Goal: Task Accomplishment & Management: Use online tool/utility

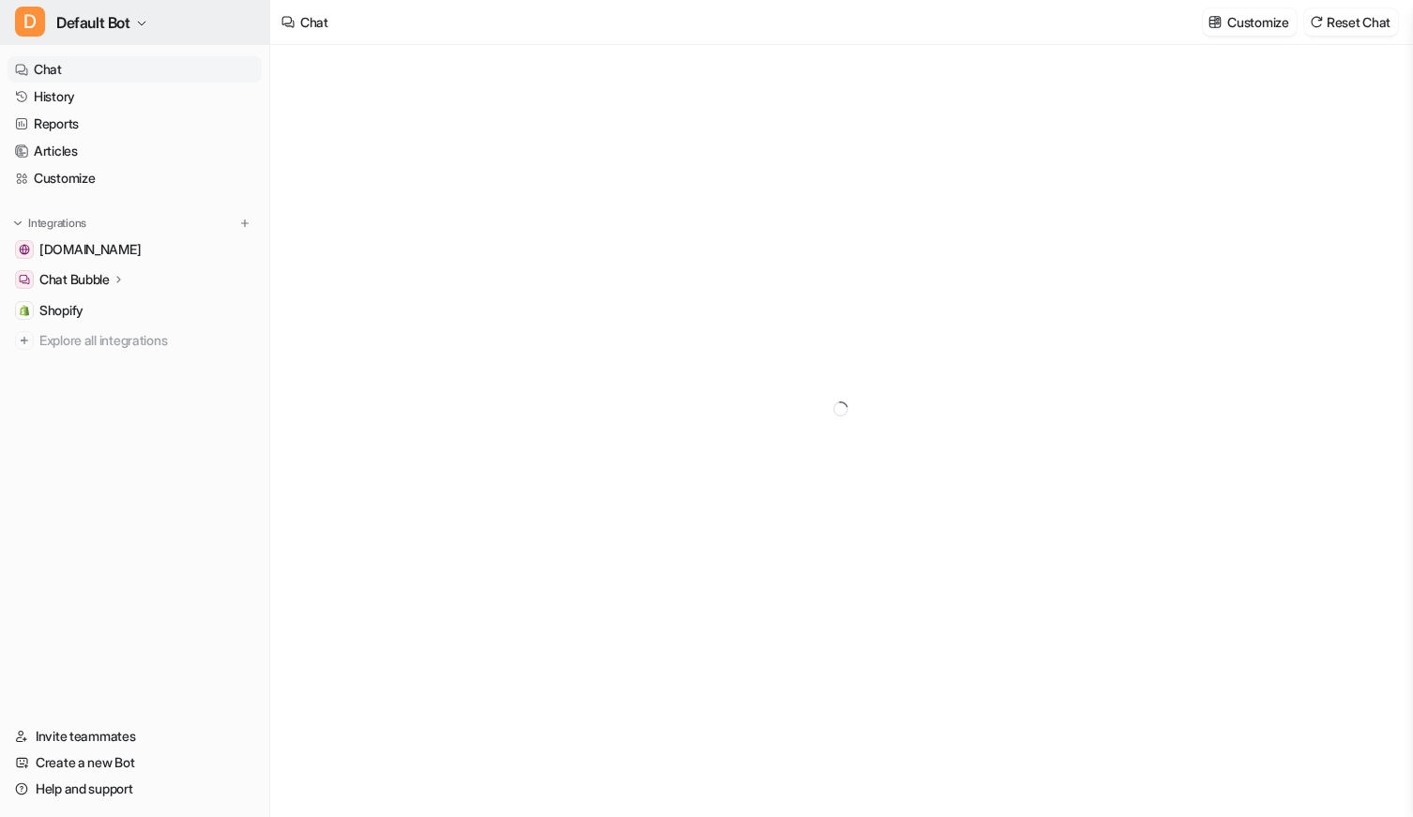
type textarea "**********"
click at [105, 14] on span "Default Bot" at bounding box center [93, 22] width 74 height 26
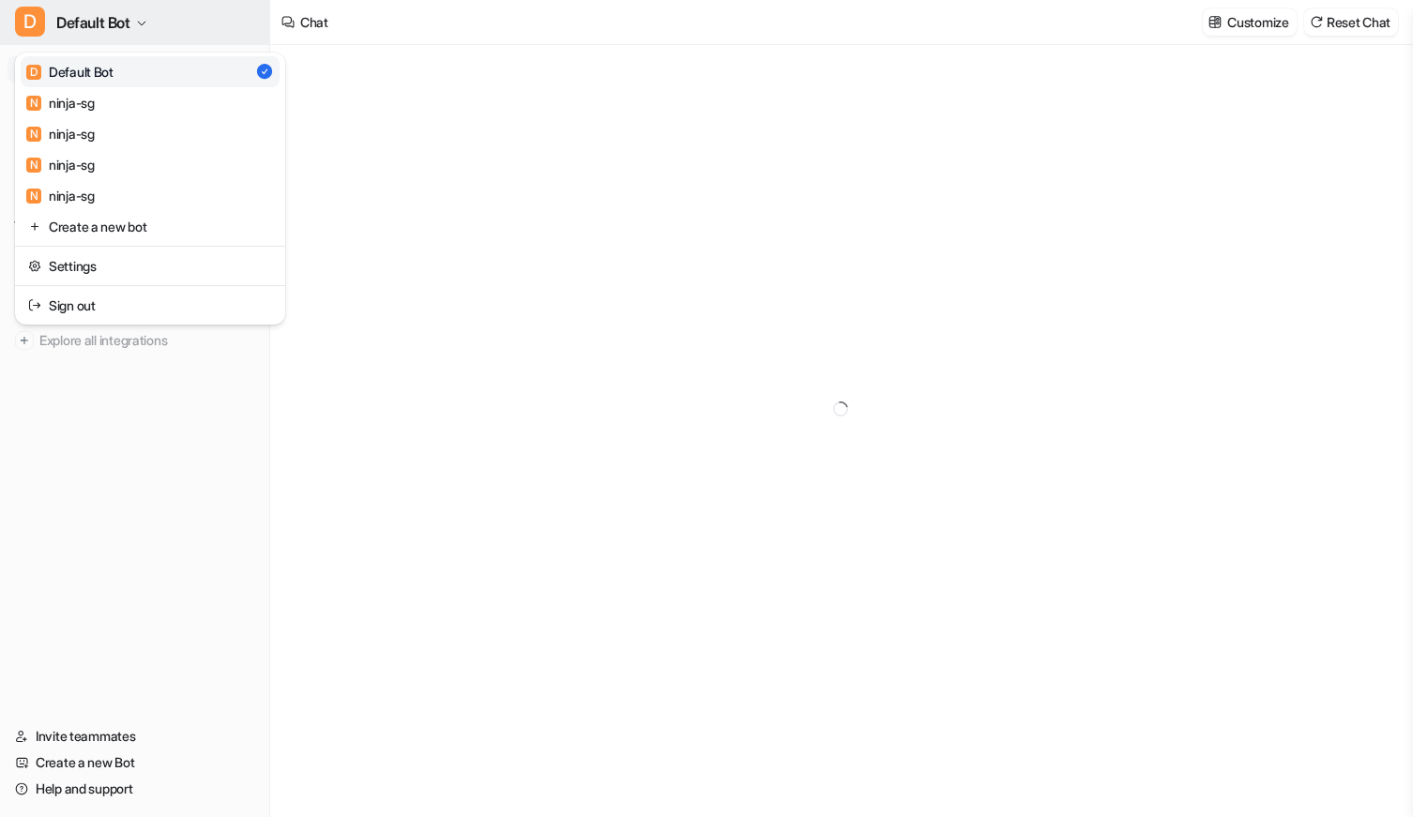
click at [105, 13] on span "Default Bot" at bounding box center [93, 22] width 74 height 26
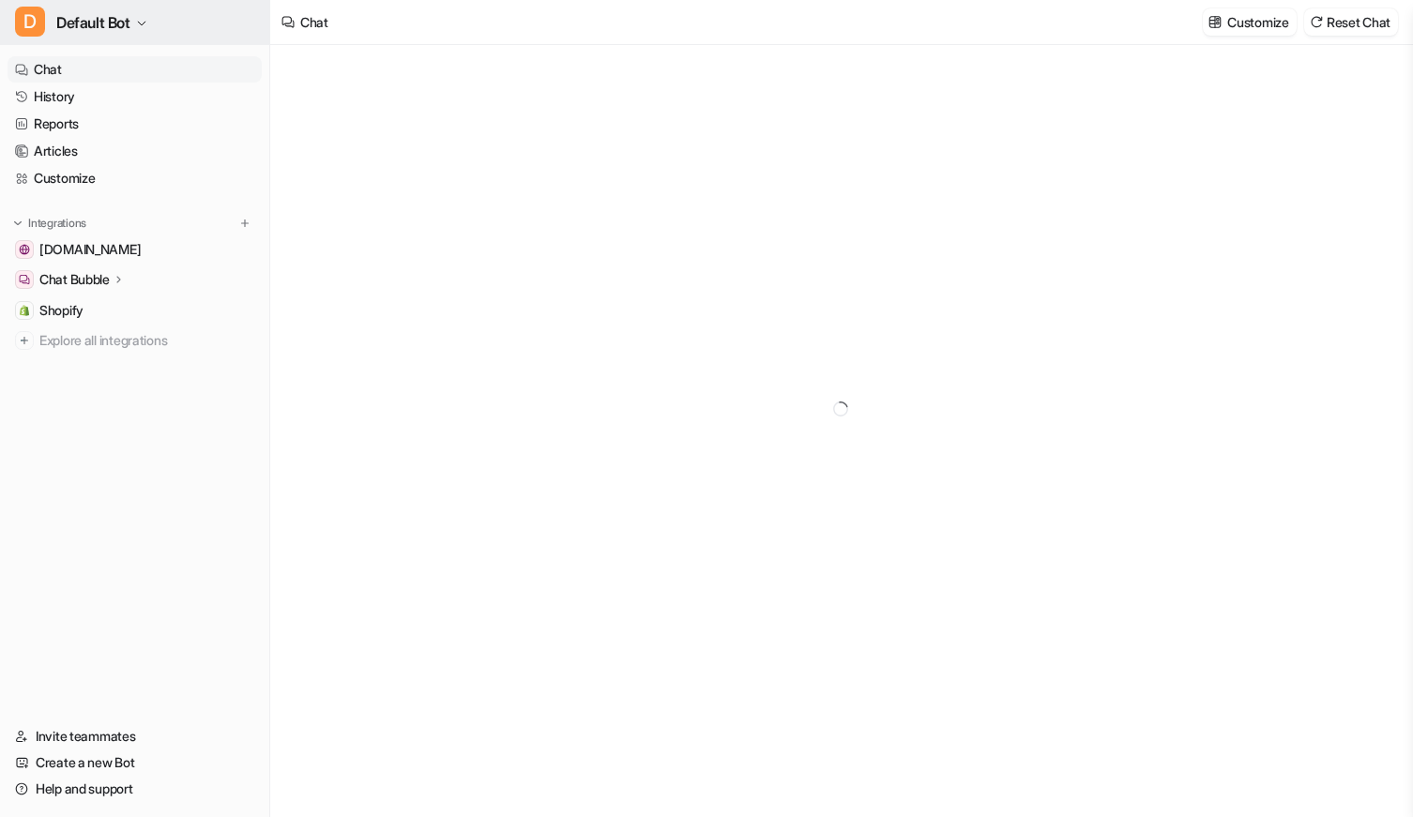
click at [105, 15] on span "Default Bot" at bounding box center [93, 22] width 74 height 26
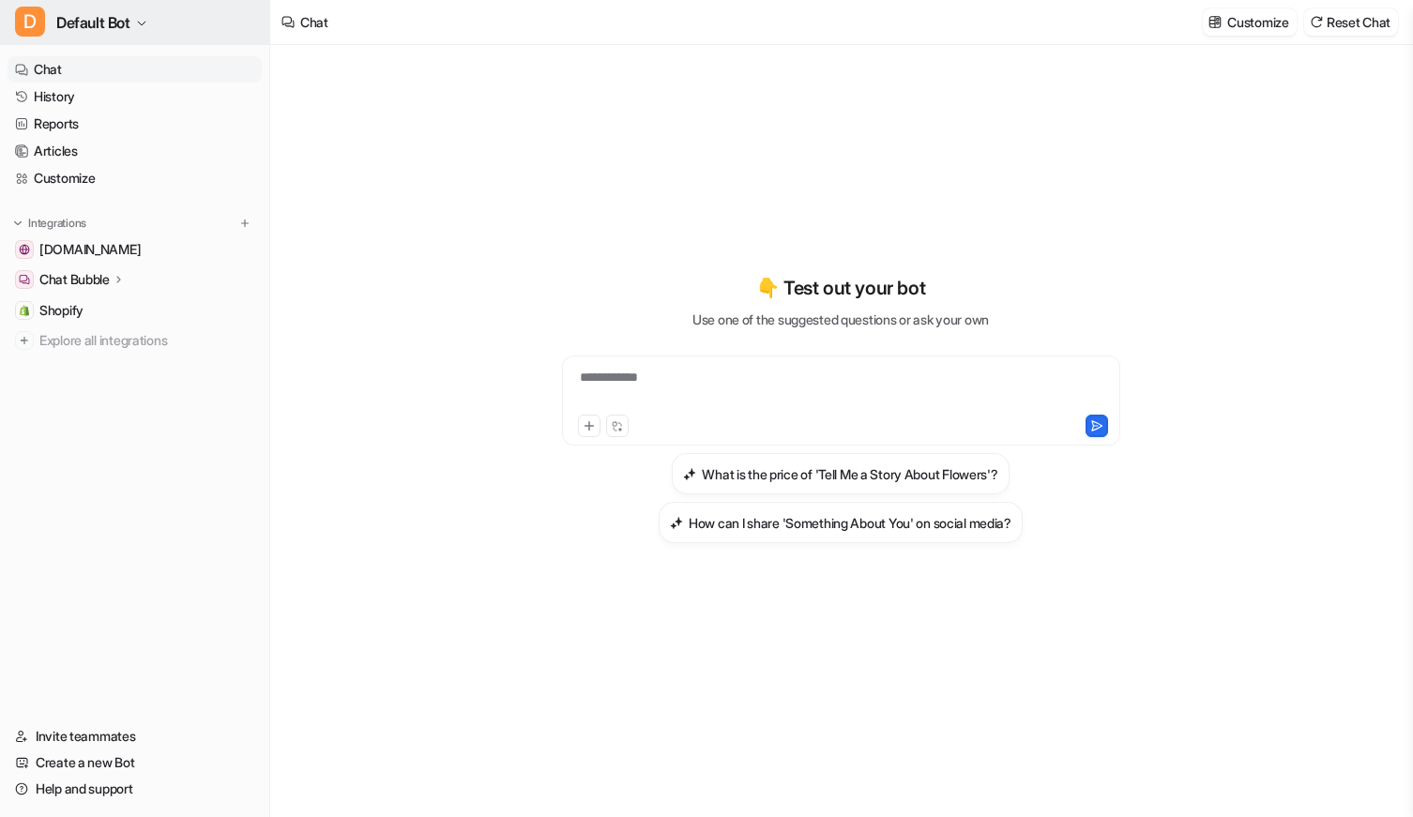
click at [112, 23] on span "Default Bot" at bounding box center [93, 22] width 74 height 26
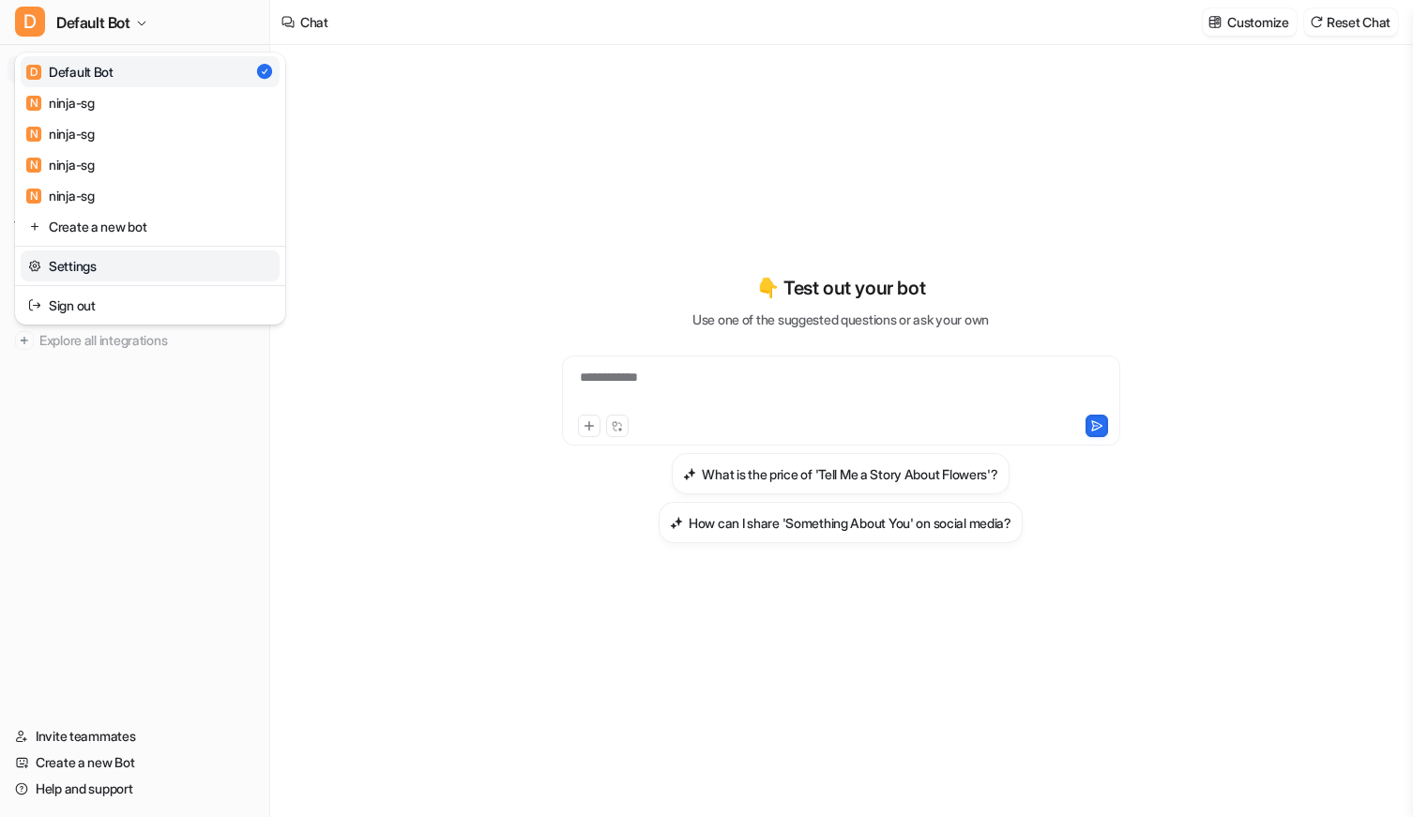
click at [92, 264] on link "Settings" at bounding box center [150, 266] width 259 height 31
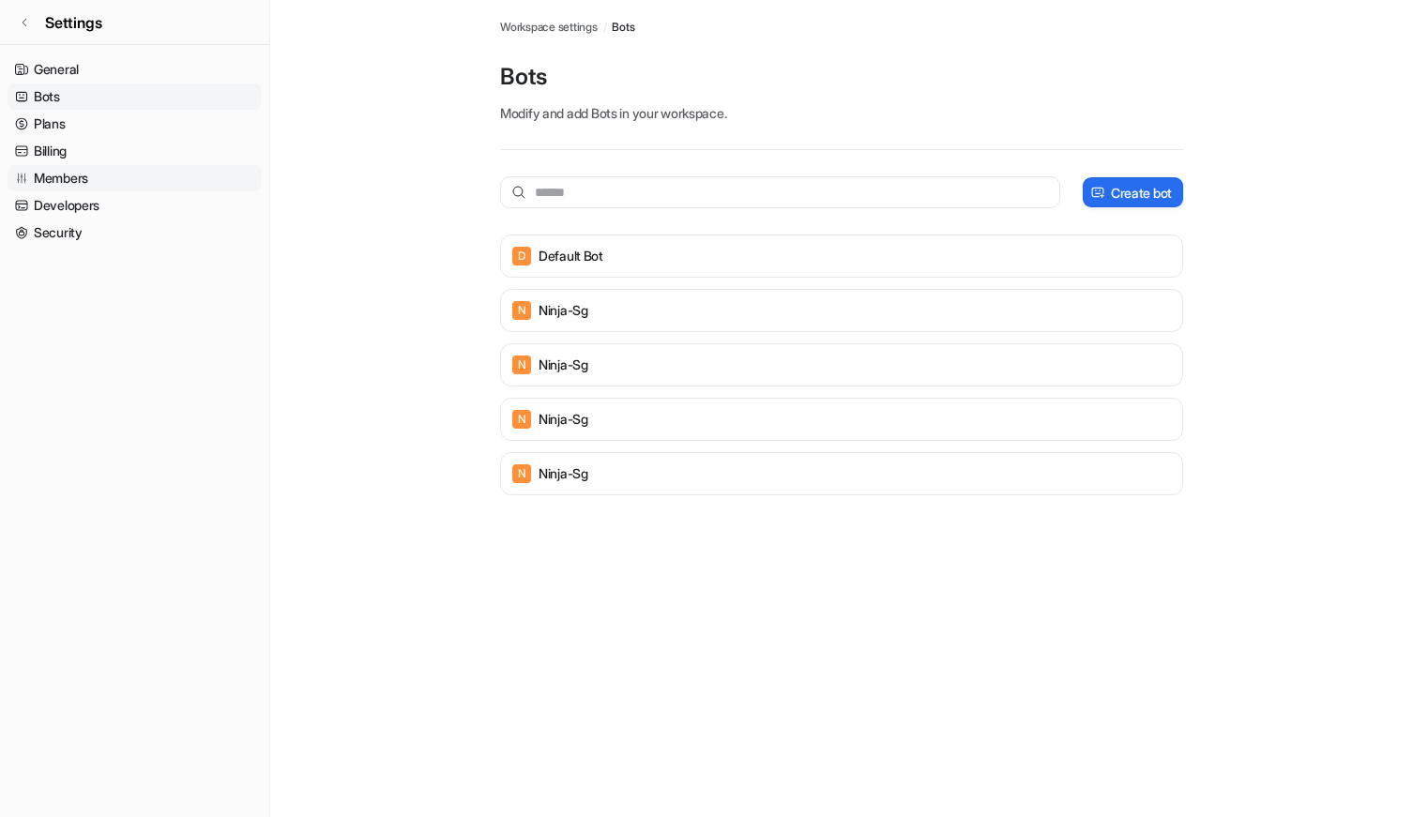
click at [74, 178] on link "Members" at bounding box center [135, 178] width 254 height 26
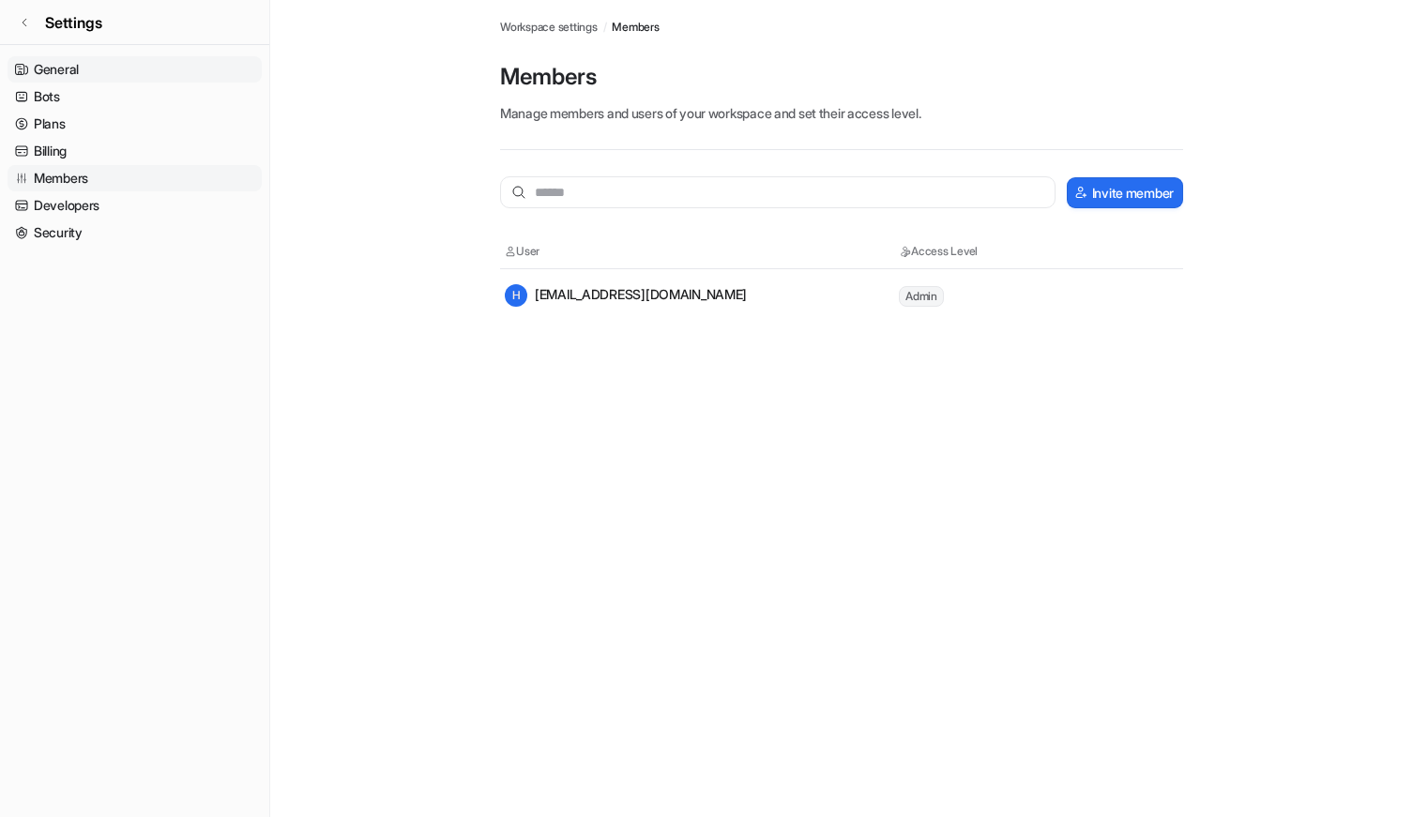
click at [93, 67] on link "General" at bounding box center [135, 69] width 254 height 26
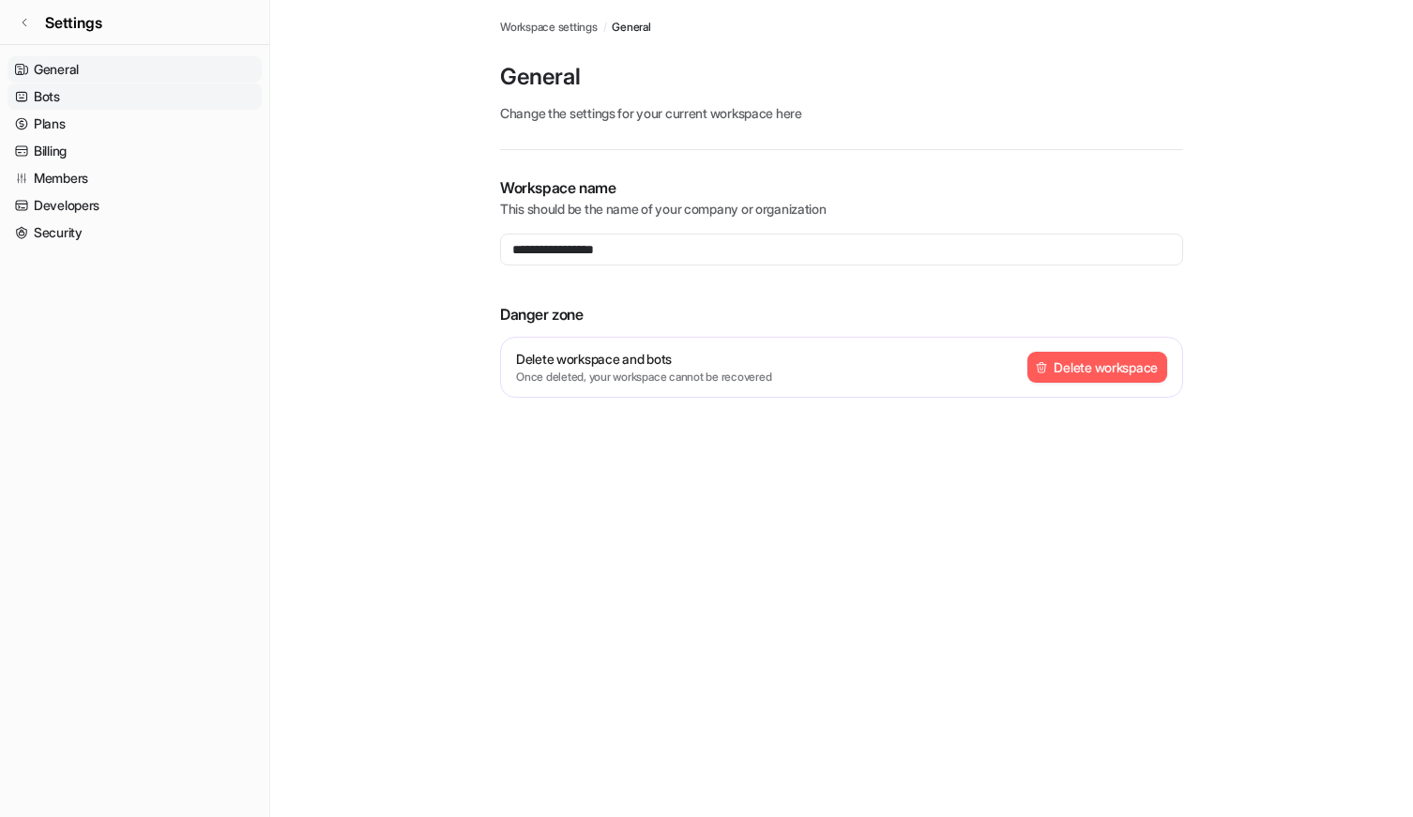
click at [84, 93] on link "Bots" at bounding box center [135, 97] width 254 height 26
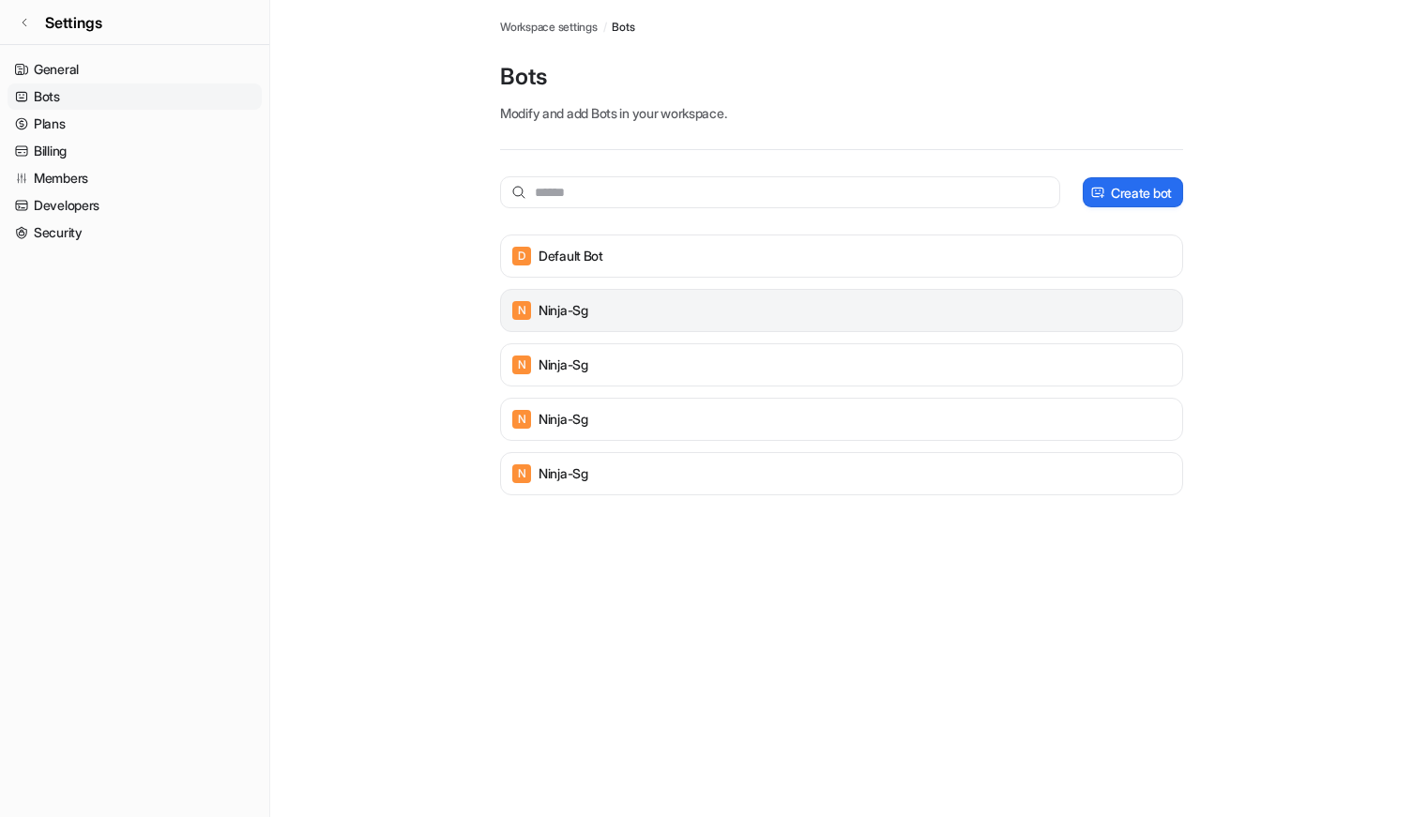
click at [622, 296] on div "N ninja-sg" at bounding box center [841, 310] width 683 height 43
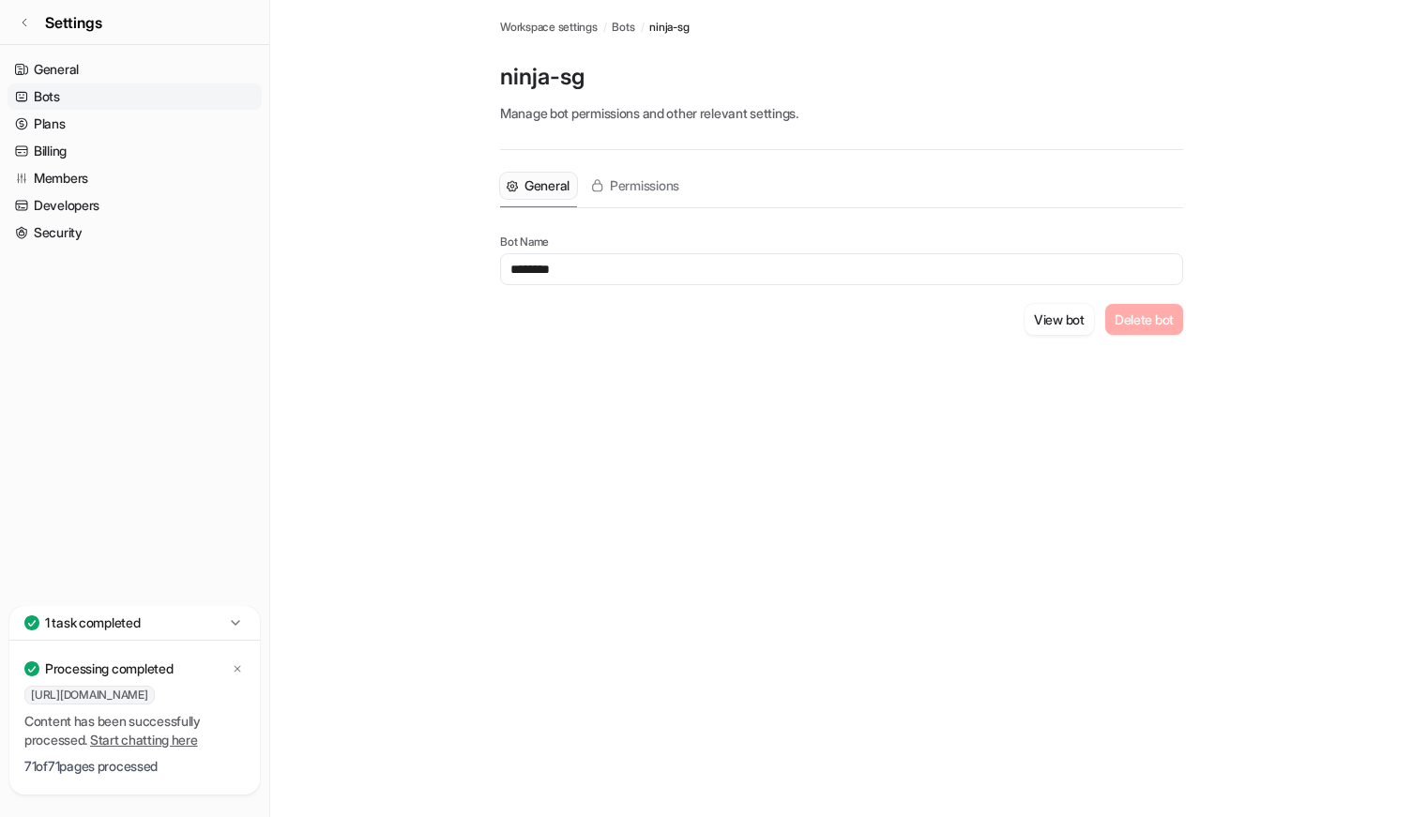
click at [558, 528] on div "Bots Workspace settings / Bots / ninja-sg ninja-sg Manage bot permissions and o…" at bounding box center [706, 408] width 1413 height 817
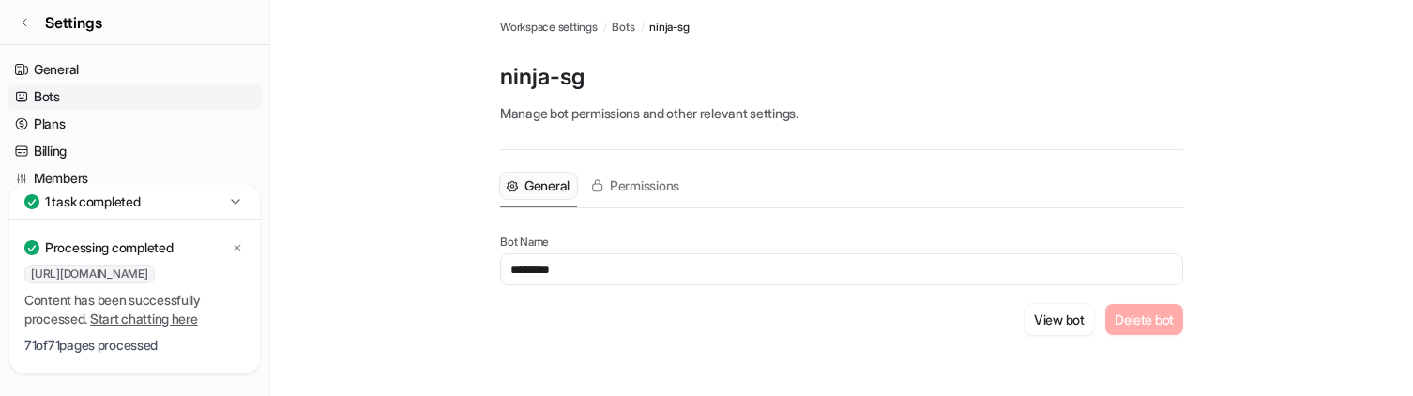
click at [630, 27] on span "Bots" at bounding box center [623, 27] width 23 height 17
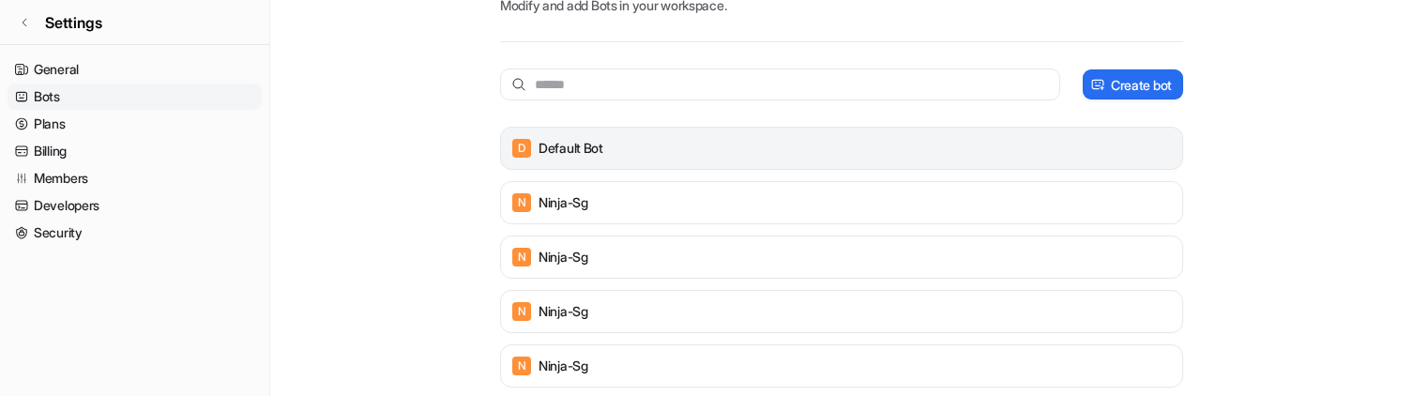
scroll to position [122, 0]
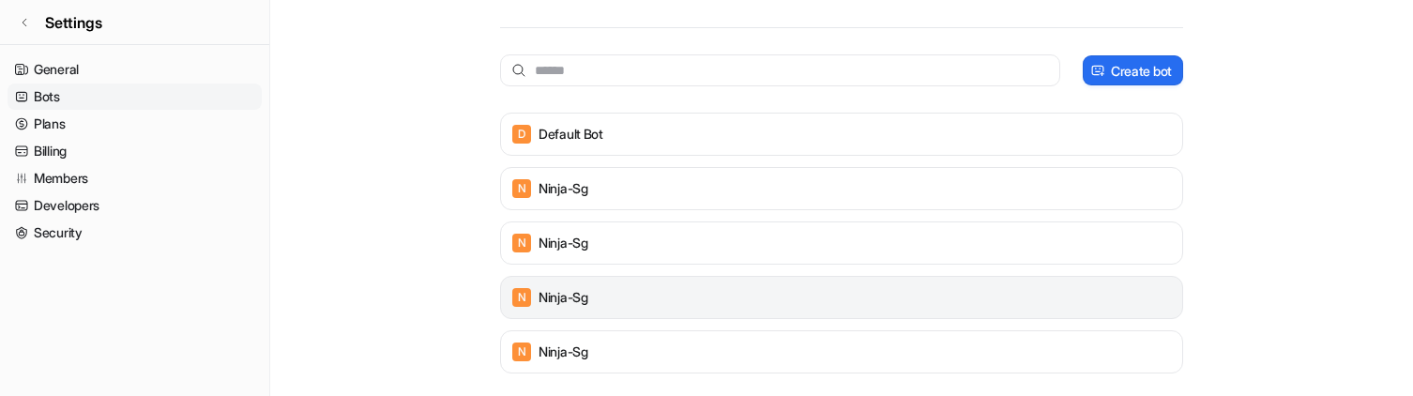
click at [578, 298] on p "ninja-sg" at bounding box center [564, 297] width 50 height 19
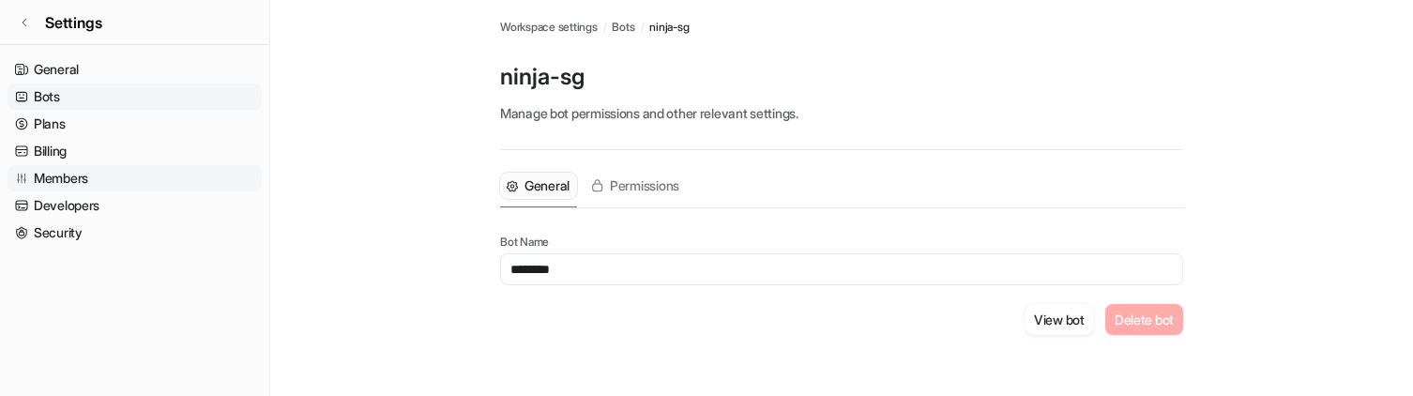
click at [84, 175] on link "Members" at bounding box center [135, 178] width 254 height 26
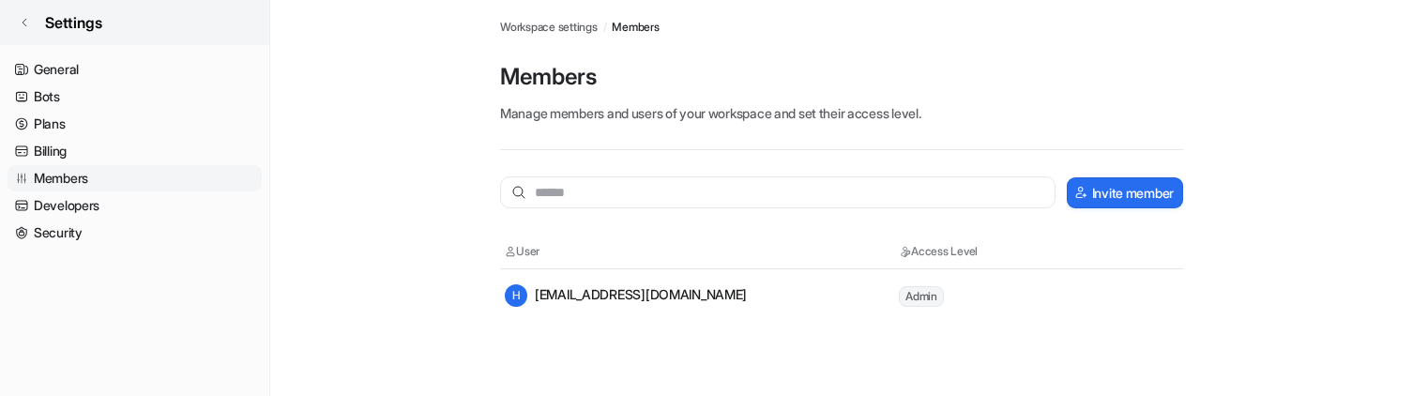
click at [34, 18] on link "Settings" at bounding box center [134, 22] width 269 height 45
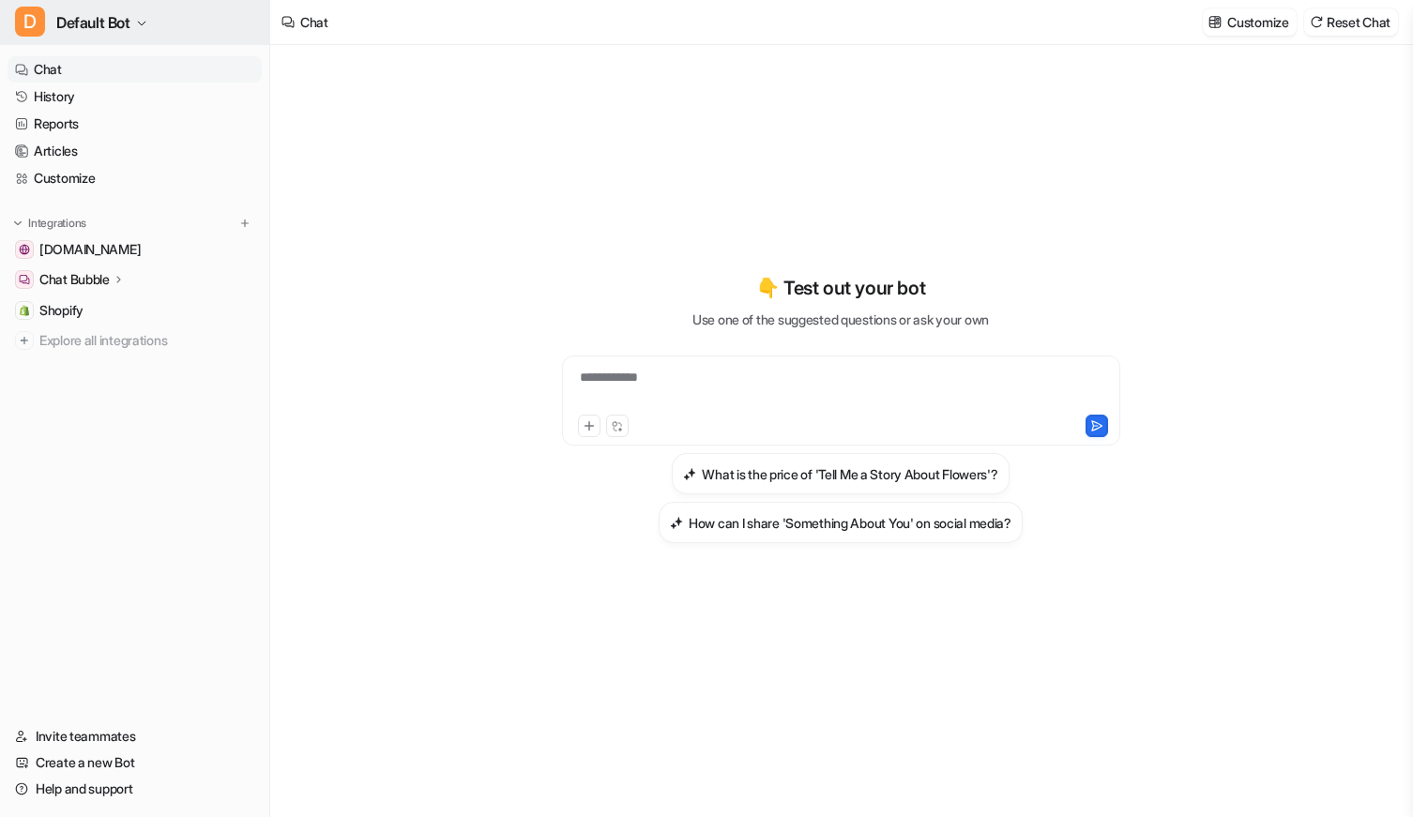
click at [99, 17] on span "Default Bot" at bounding box center [93, 22] width 74 height 26
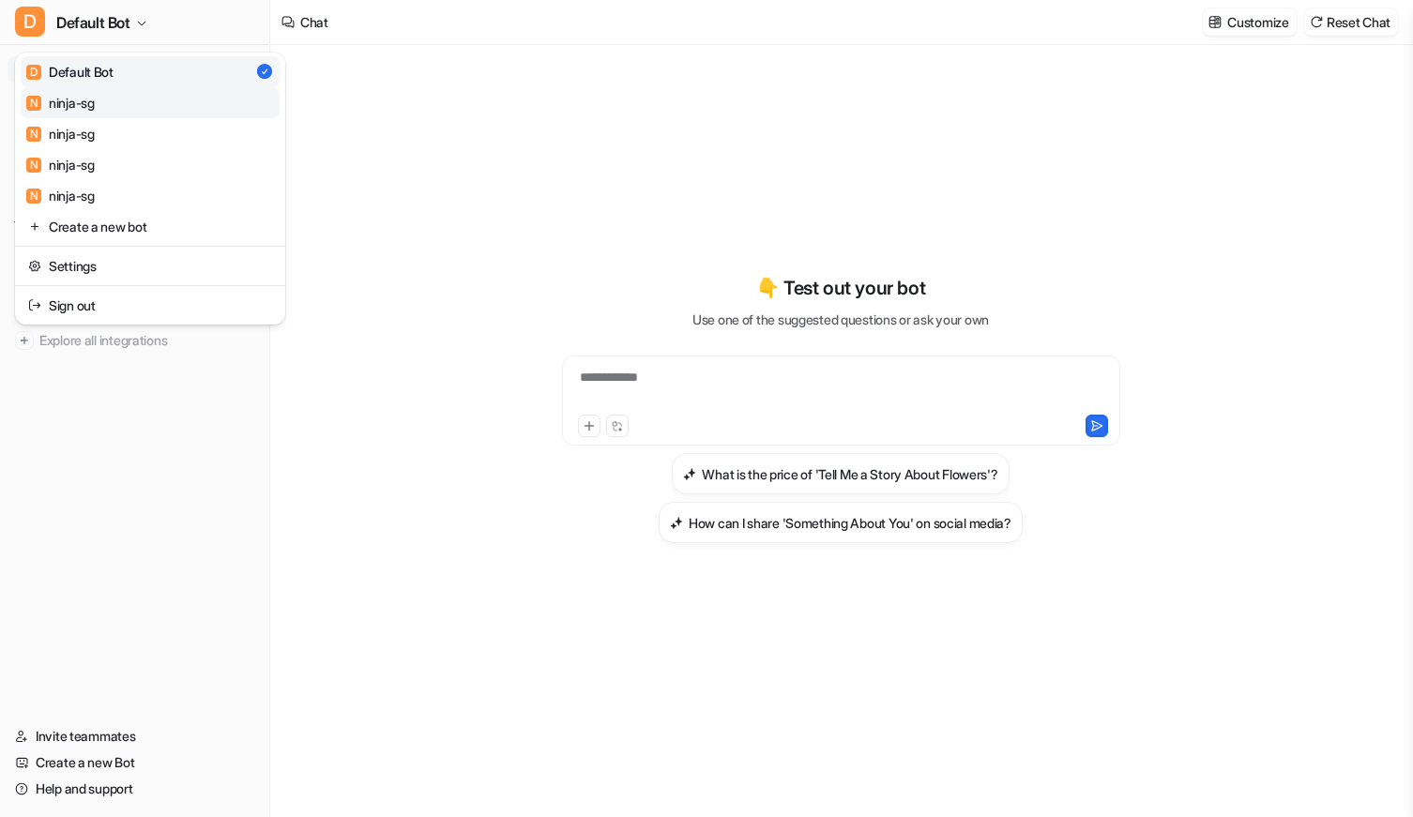
click at [106, 100] on link "N ninja-sg" at bounding box center [150, 102] width 259 height 31
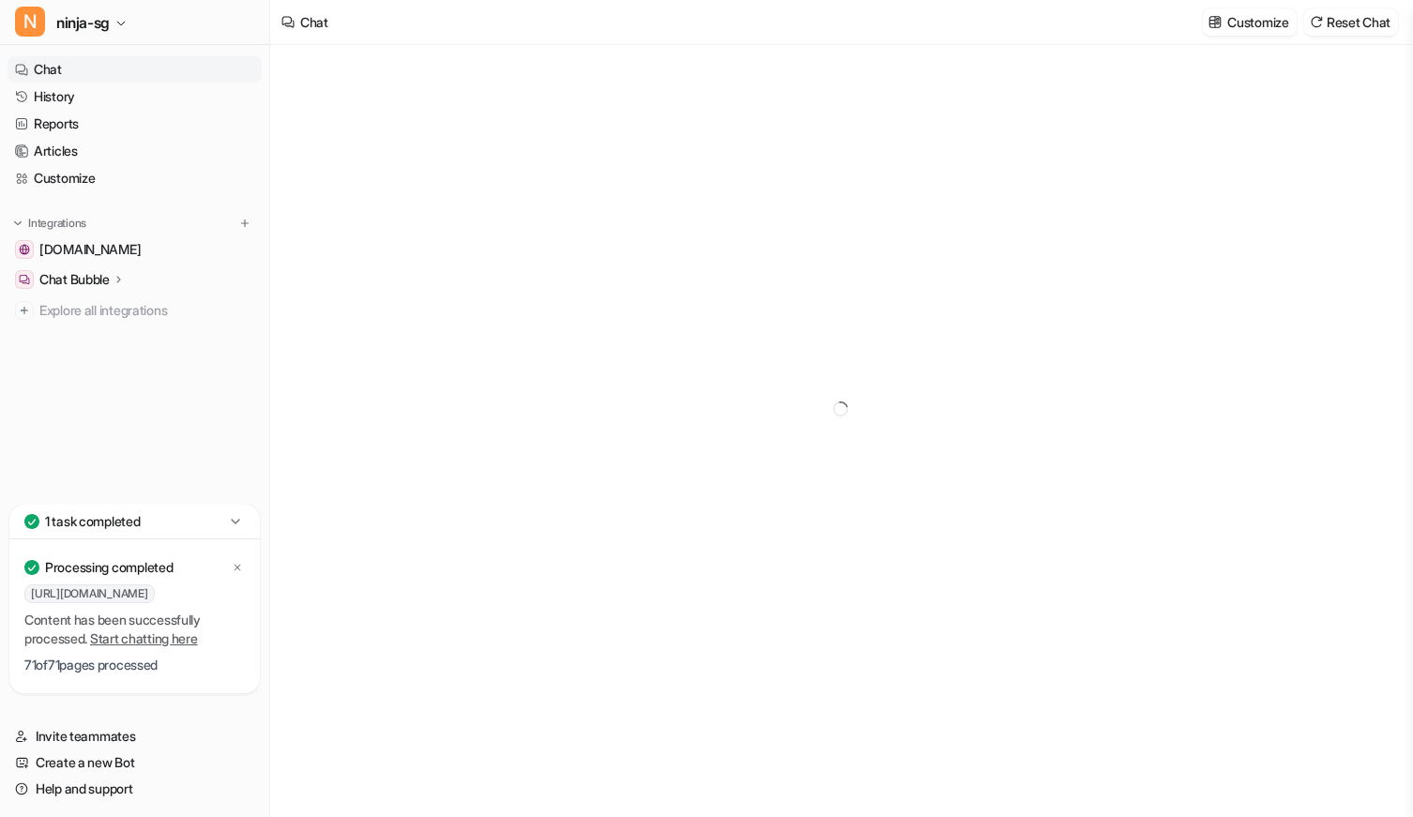
type textarea "**********"
click at [165, 27] on button "N ninja-sg" at bounding box center [134, 22] width 269 height 45
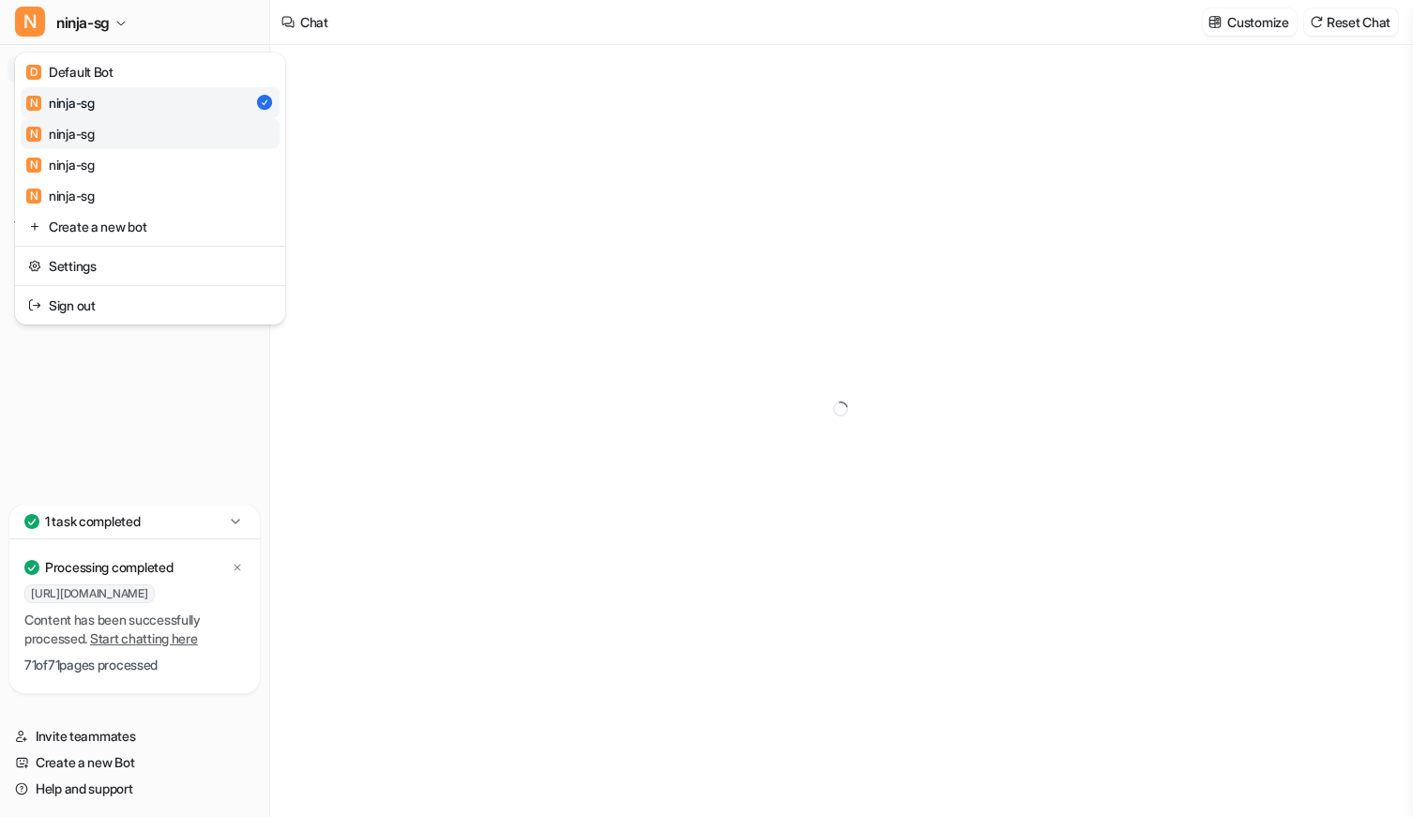
click at [152, 136] on link "N ninja-sg" at bounding box center [150, 133] width 259 height 31
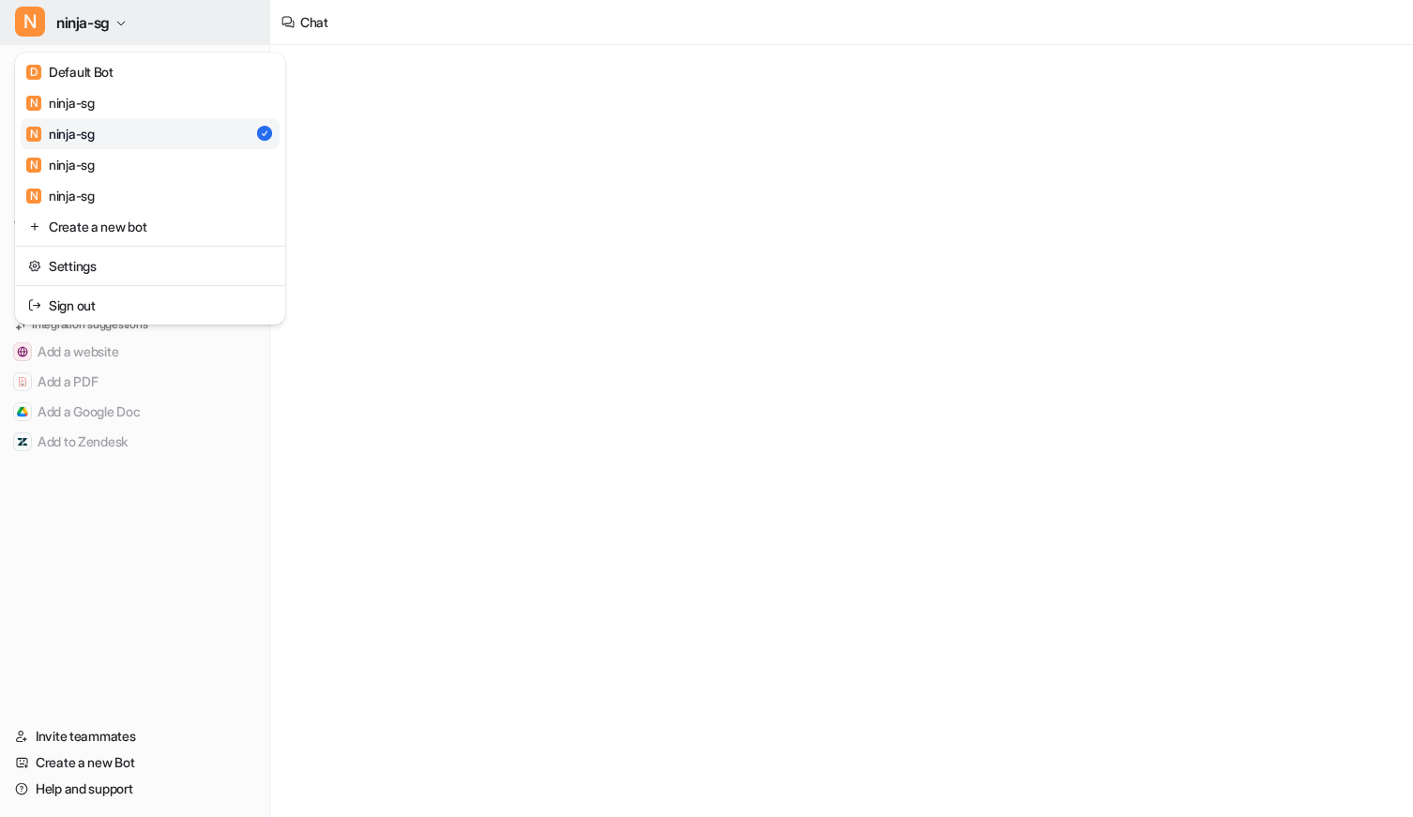
click at [160, 20] on button "N ninja-sg" at bounding box center [134, 22] width 269 height 45
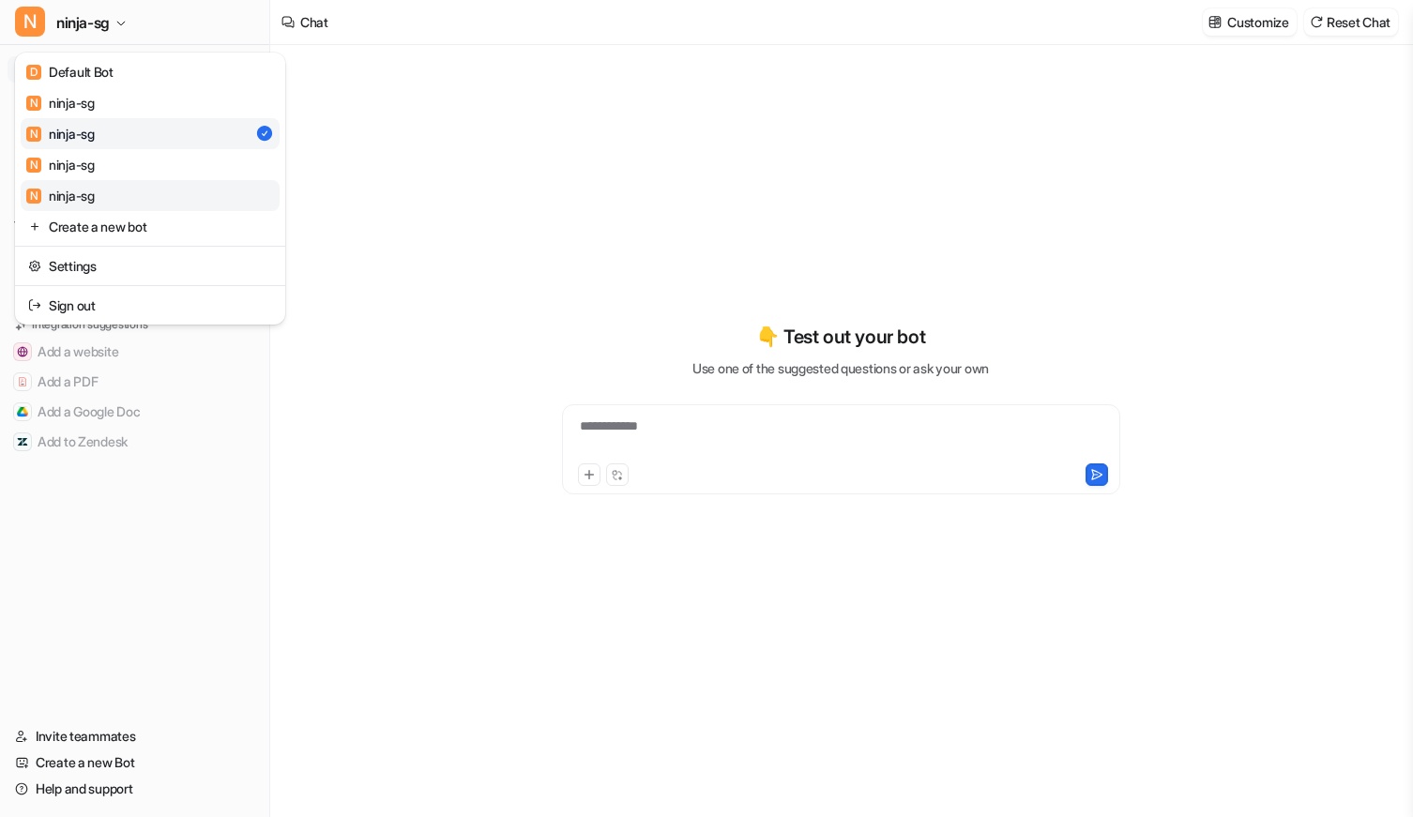
click at [116, 182] on link "N ninja-sg" at bounding box center [150, 195] width 259 height 31
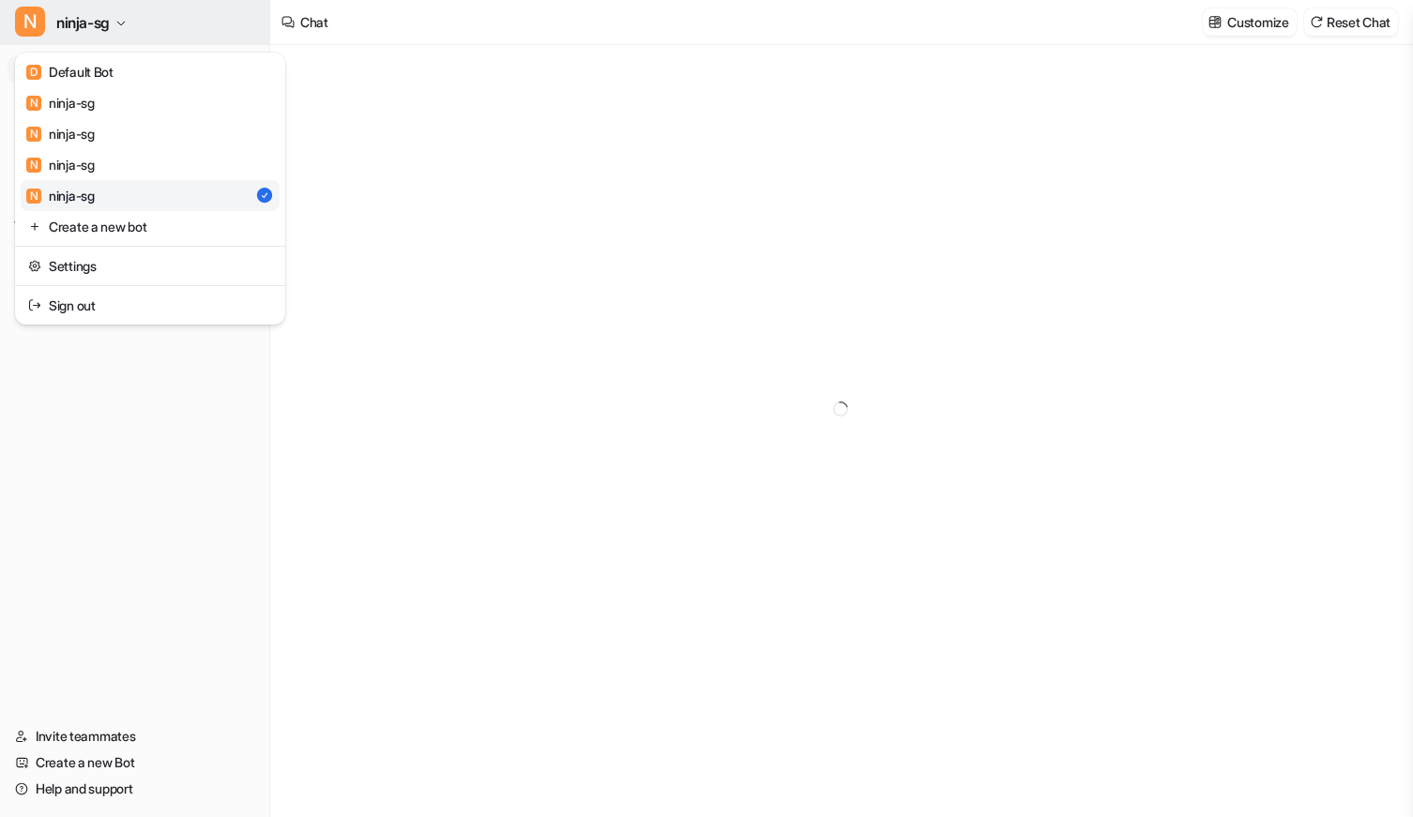
click at [158, 25] on button "N ninja-sg" at bounding box center [134, 22] width 269 height 45
type textarea "**********"
click at [206, 172] on link "N ninja-sg" at bounding box center [150, 164] width 259 height 31
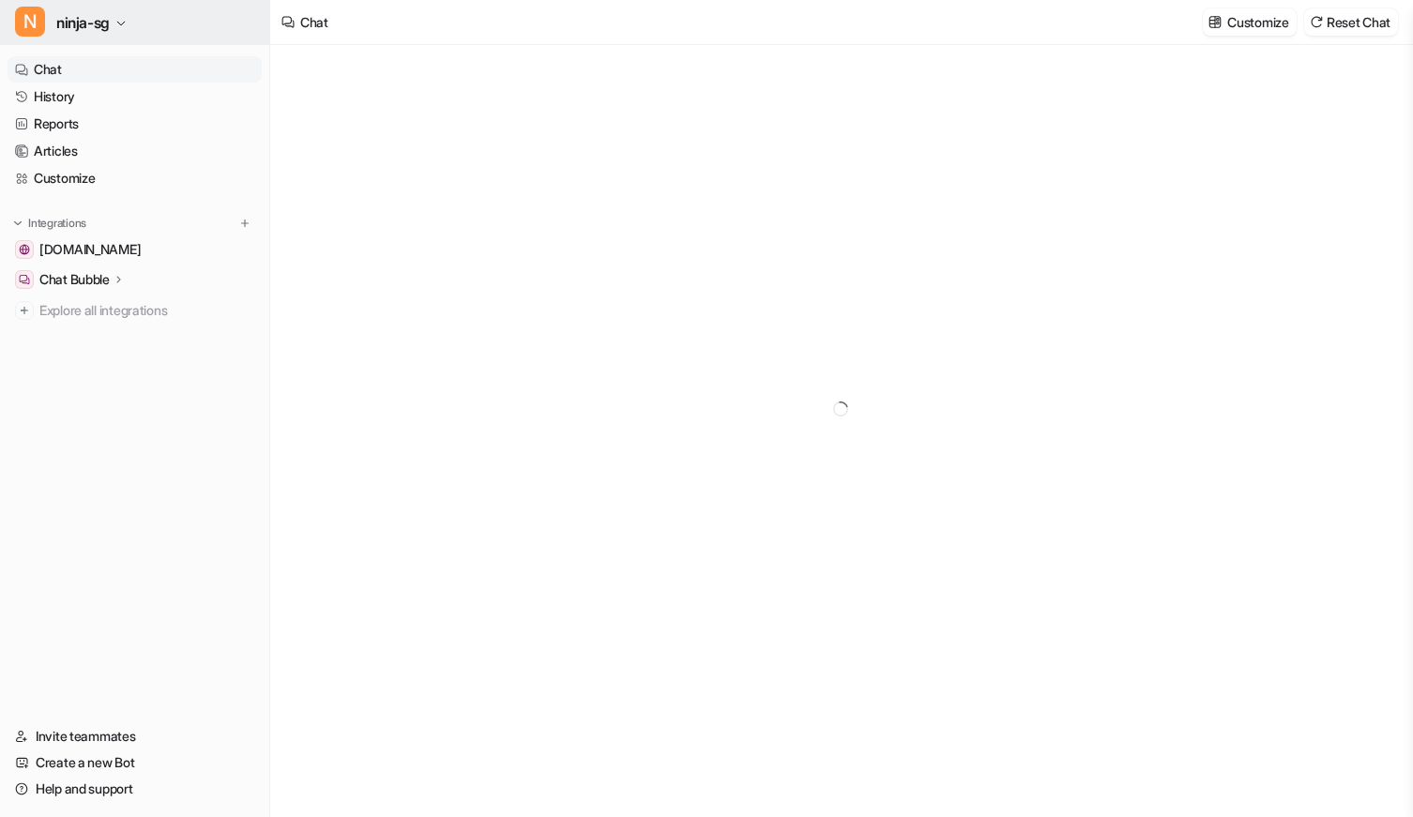
type textarea "**********"
